Goal: Information Seeking & Learning: Learn about a topic

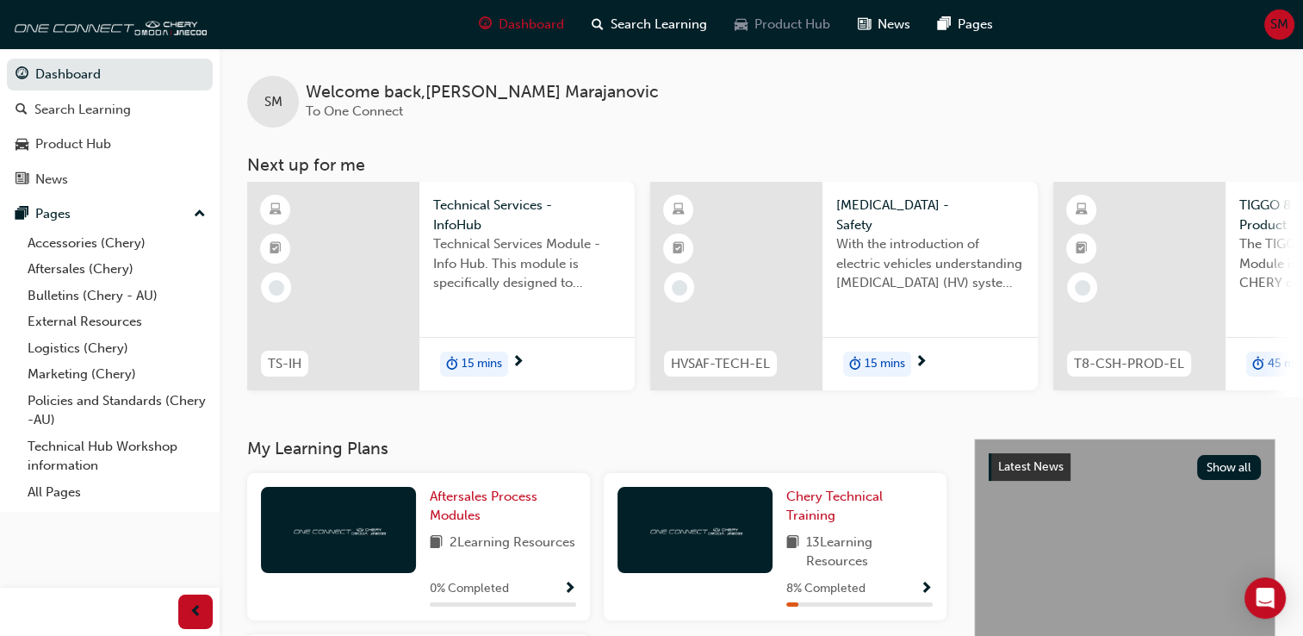
click at [769, 16] on span "Product Hub" at bounding box center [793, 25] width 76 height 20
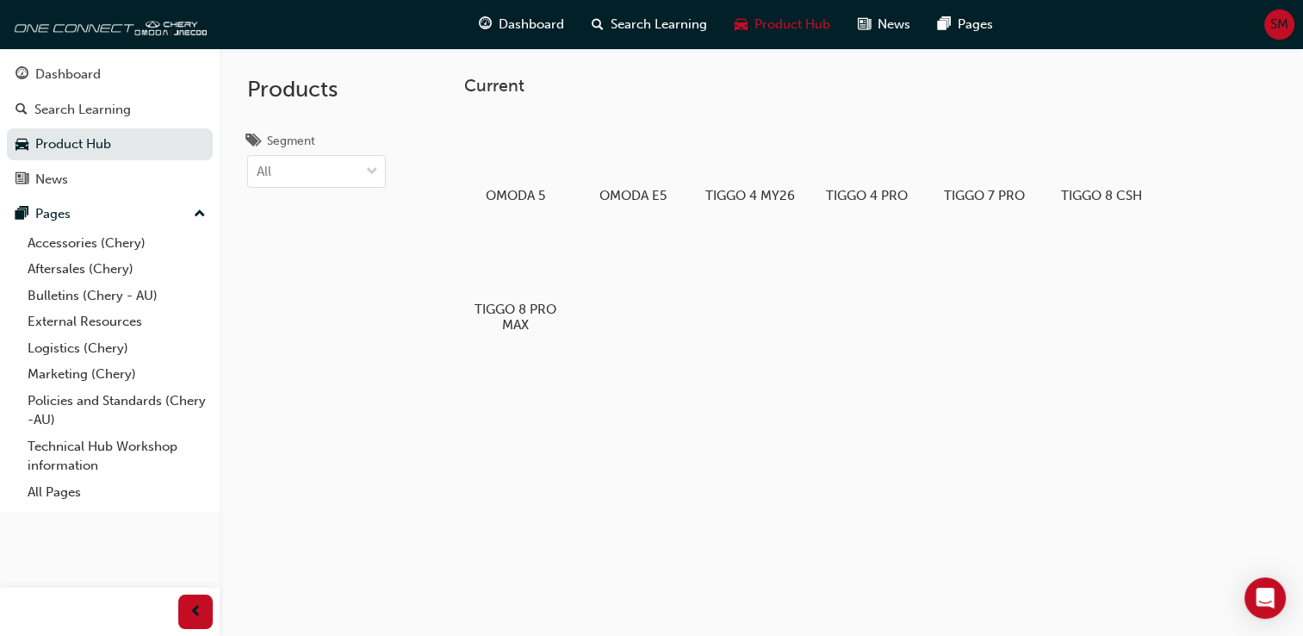
click at [769, 16] on span "Product Hub" at bounding box center [793, 25] width 76 height 20
click at [624, 156] on div at bounding box center [633, 148] width 96 height 69
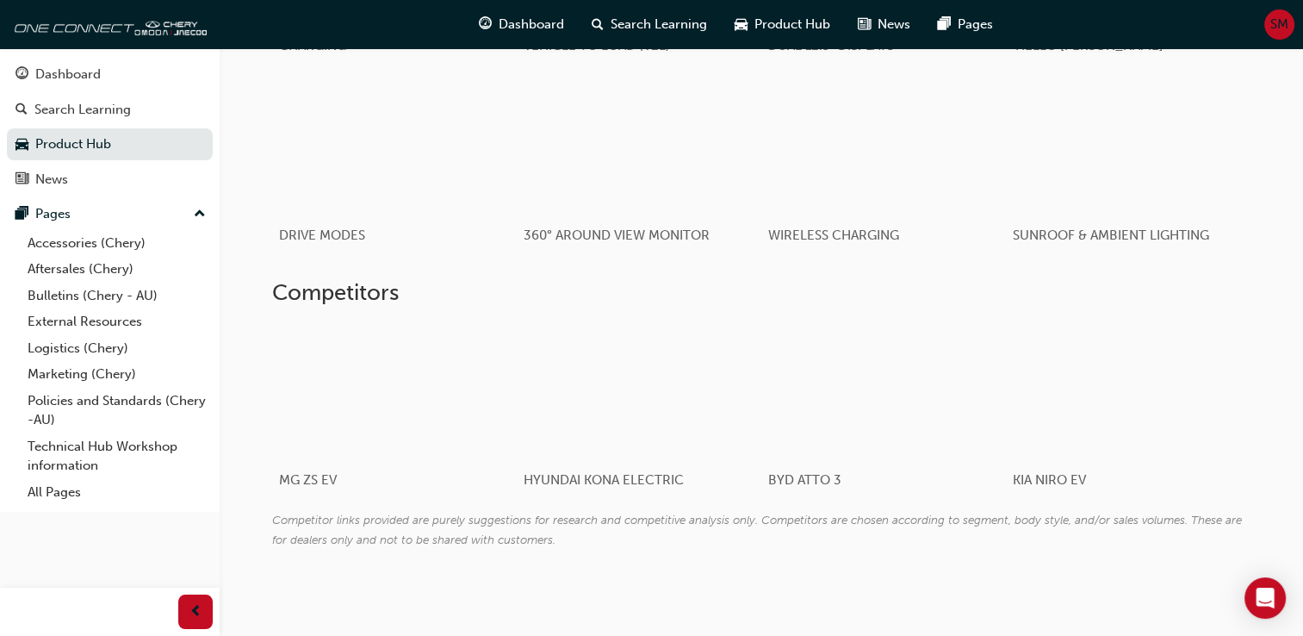
scroll to position [1186, 0]
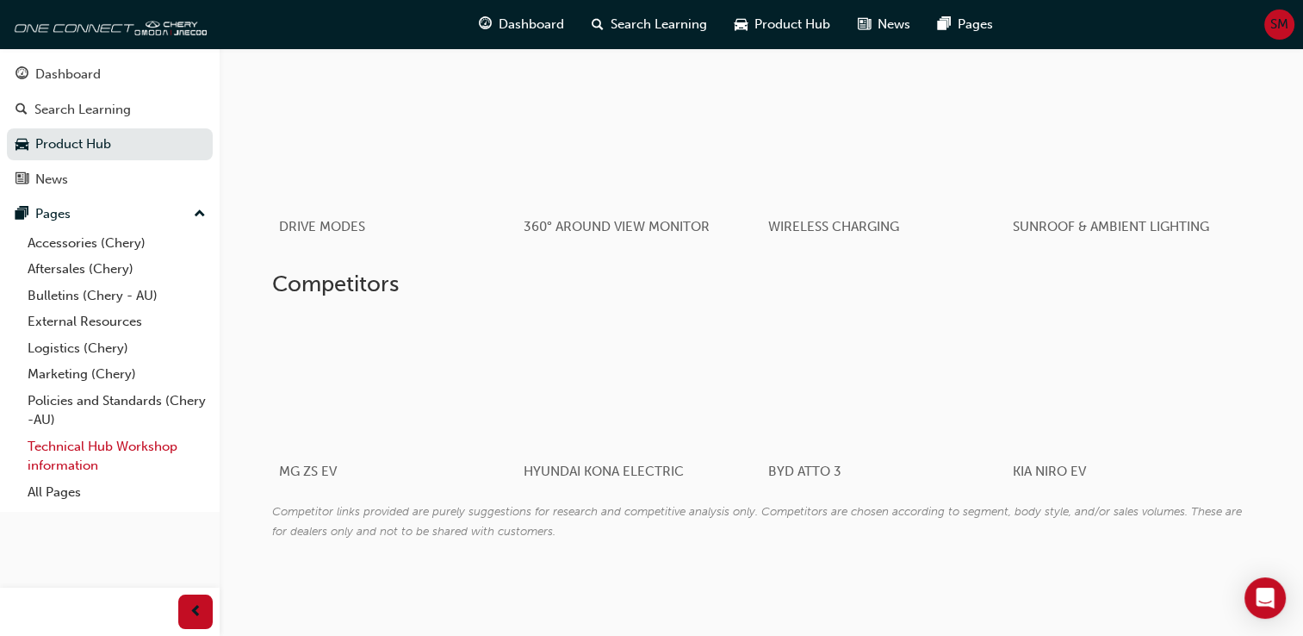
click at [96, 442] on link "Technical Hub Workshop information" at bounding box center [117, 456] width 192 height 46
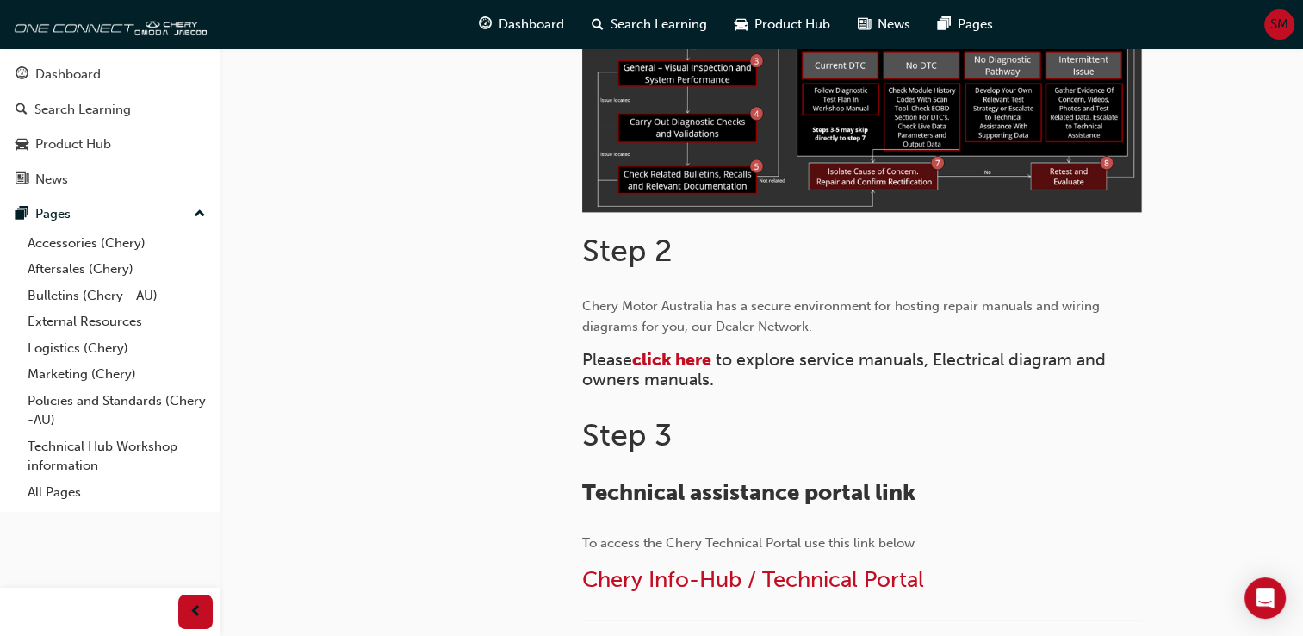
scroll to position [644, 0]
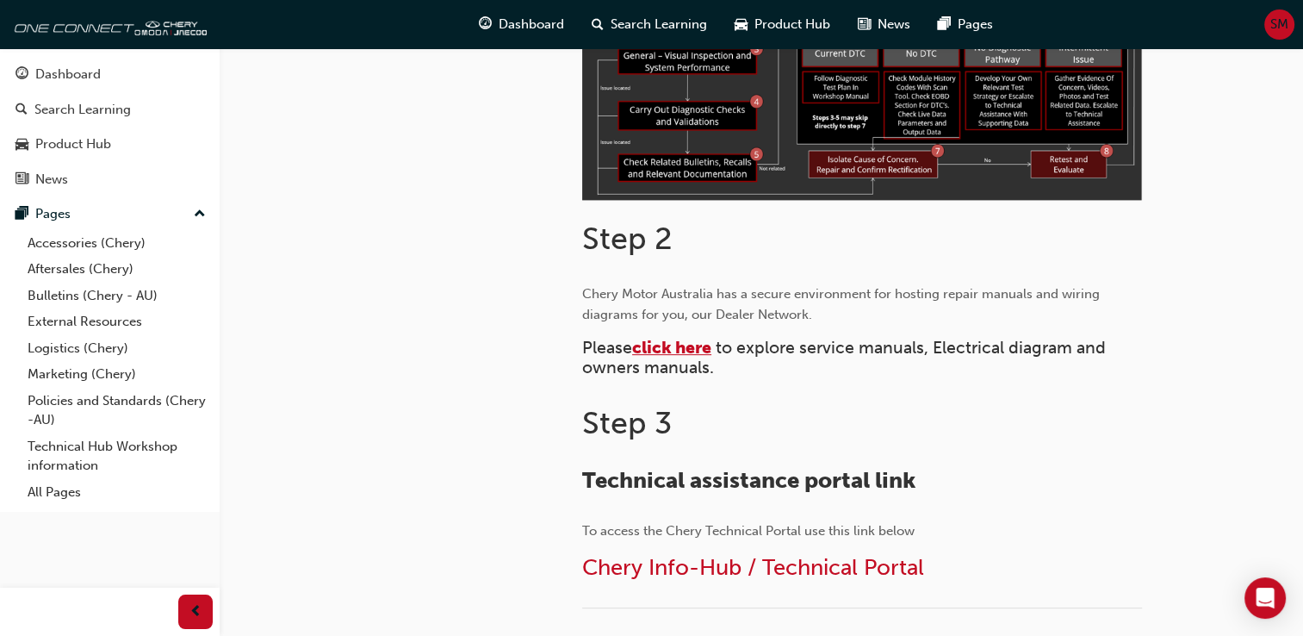
click at [675, 347] on span "click here" at bounding box center [671, 348] width 79 height 20
